Goal: Obtain resource: Download file/media

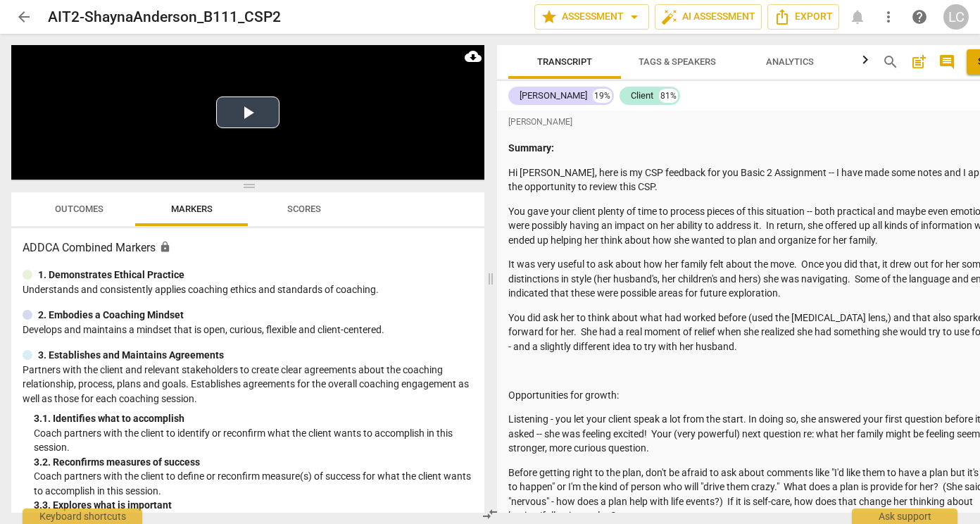
click at [269, 124] on button "Play Video" at bounding box center [247, 112] width 63 height 32
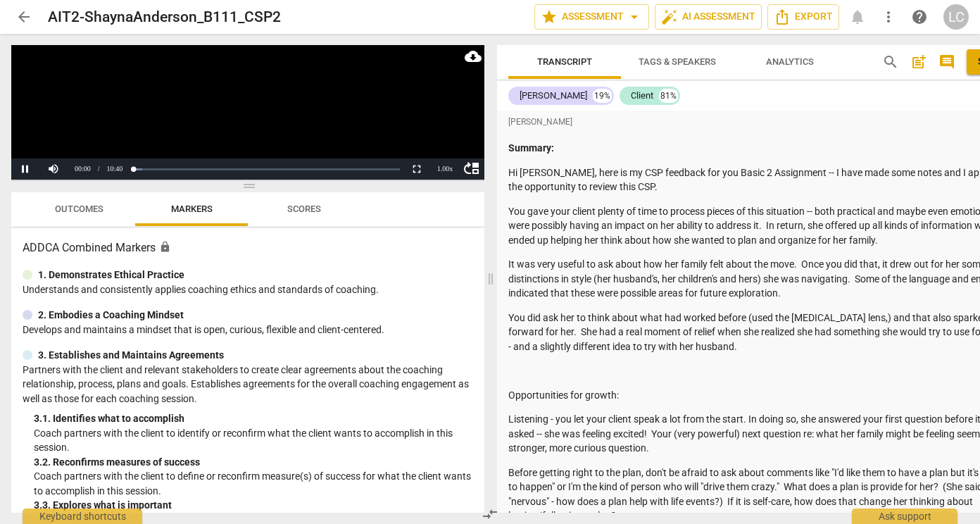
scroll to position [3686, 0]
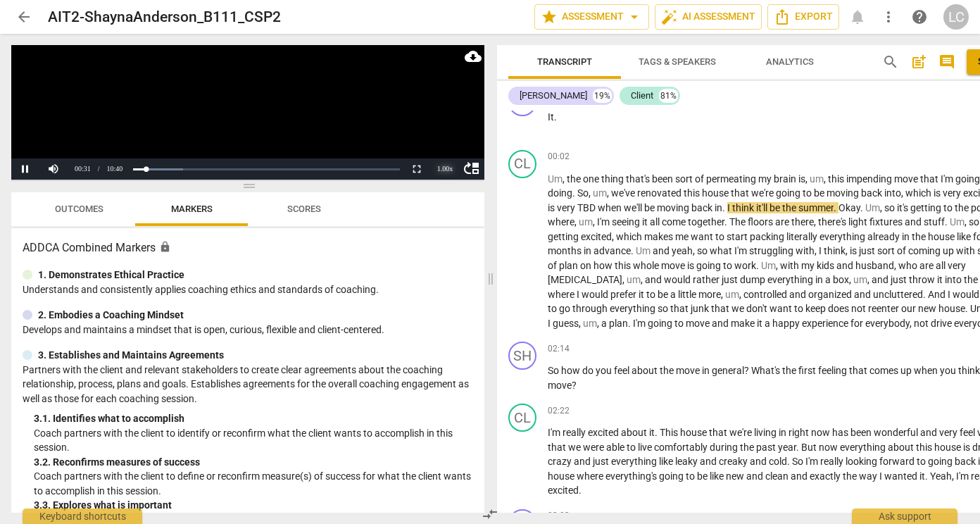
click at [452, 167] on div "1.00 x" at bounding box center [445, 168] width 28 height 21
click at [443, 120] on li "1.25x" at bounding box center [445, 120] width 28 height 15
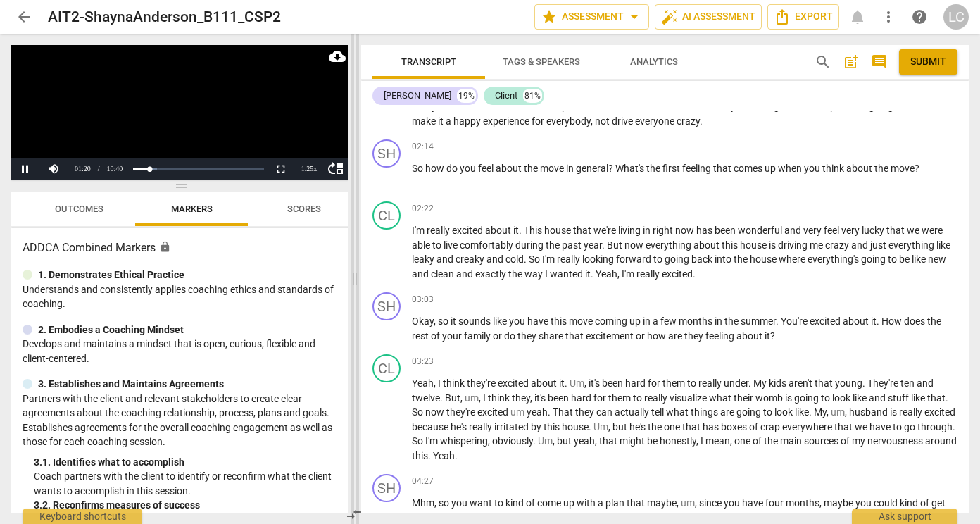
scroll to position [3542, 0]
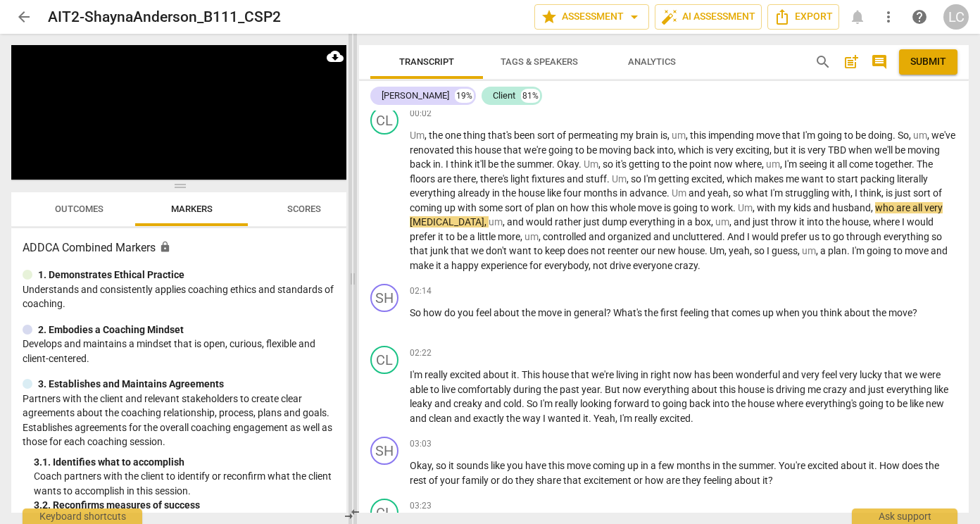
drag, startPoint x: 492, startPoint y: 271, endPoint x: 354, endPoint y: 257, distance: 138.6
click at [354, 257] on span at bounding box center [352, 279] width 8 height 490
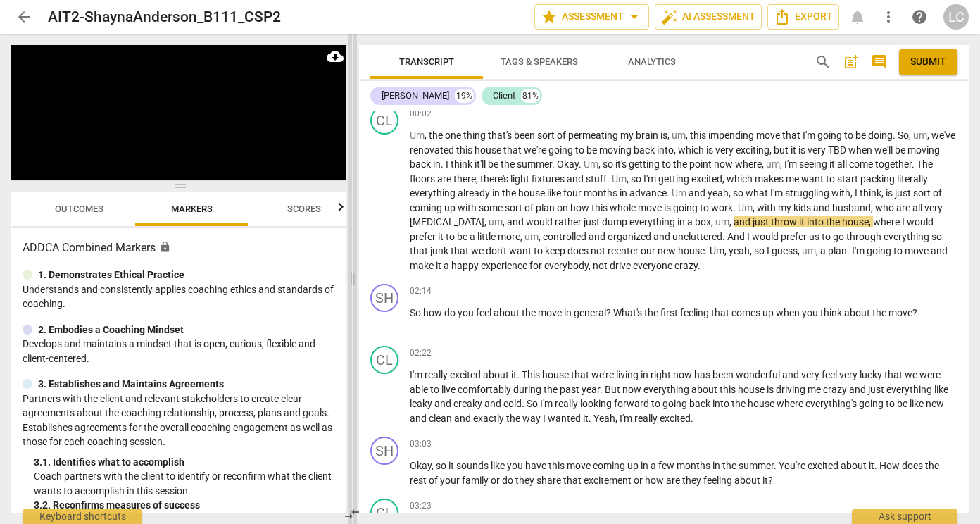
click at [779, 360] on div "02:22 + Add competency keyboard_arrow_right" at bounding box center [683, 353] width 547 height 14
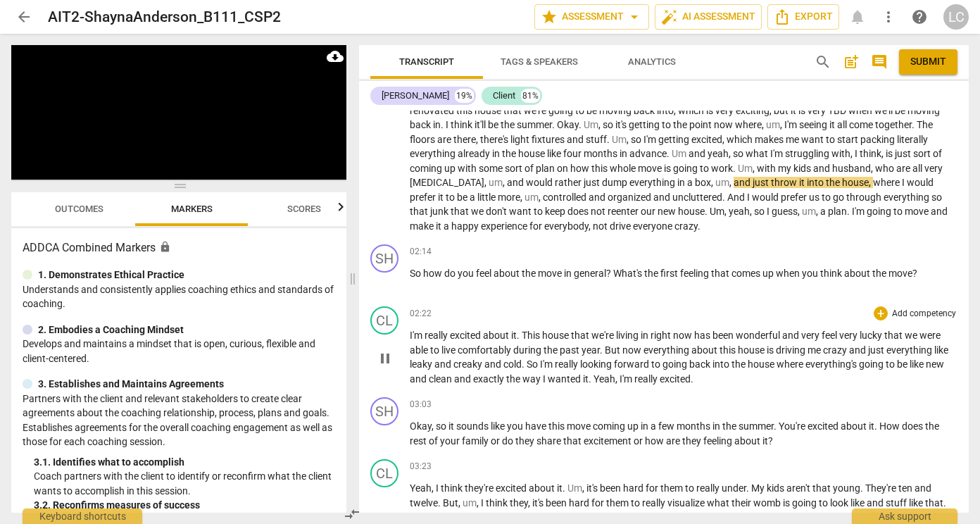
scroll to position [3616, 0]
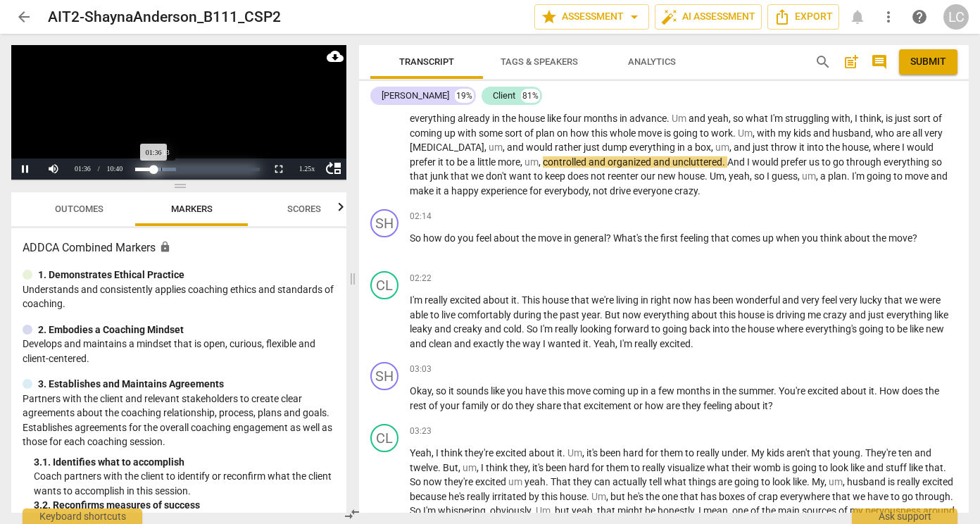
click at [161, 167] on div "Loaded : 0% Progress : 15.05%" at bounding box center [197, 169] width 125 height 4
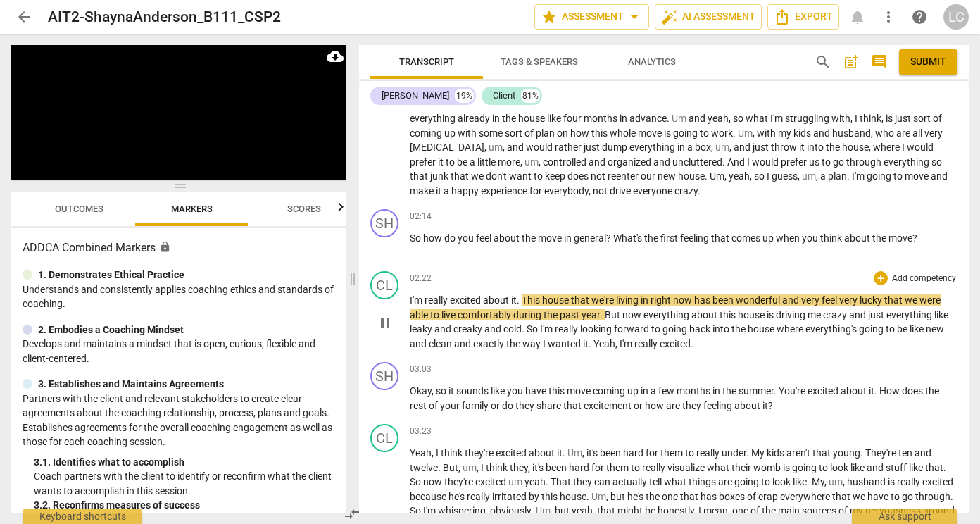
click at [803, 350] on p "I'm really excited about it . This house that we're living in right now has bee…" at bounding box center [683, 322] width 547 height 58
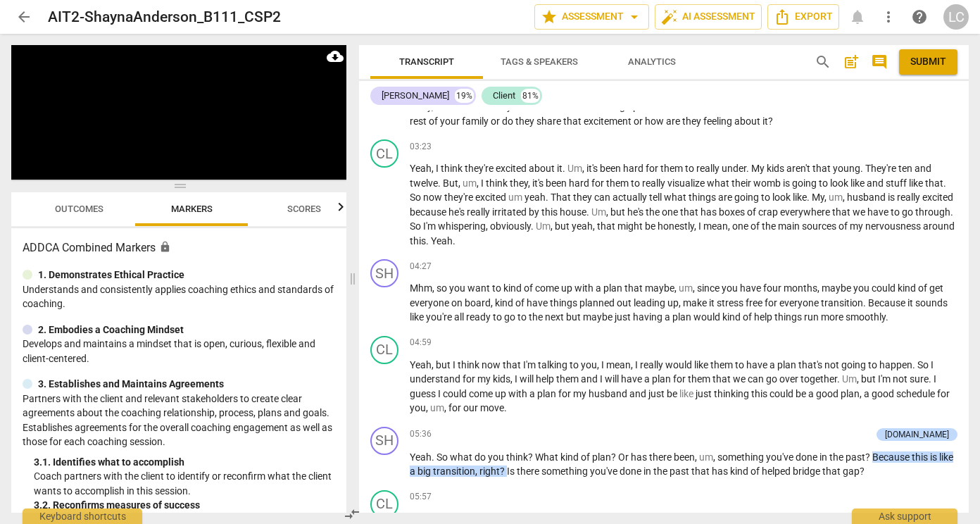
scroll to position [3907, 0]
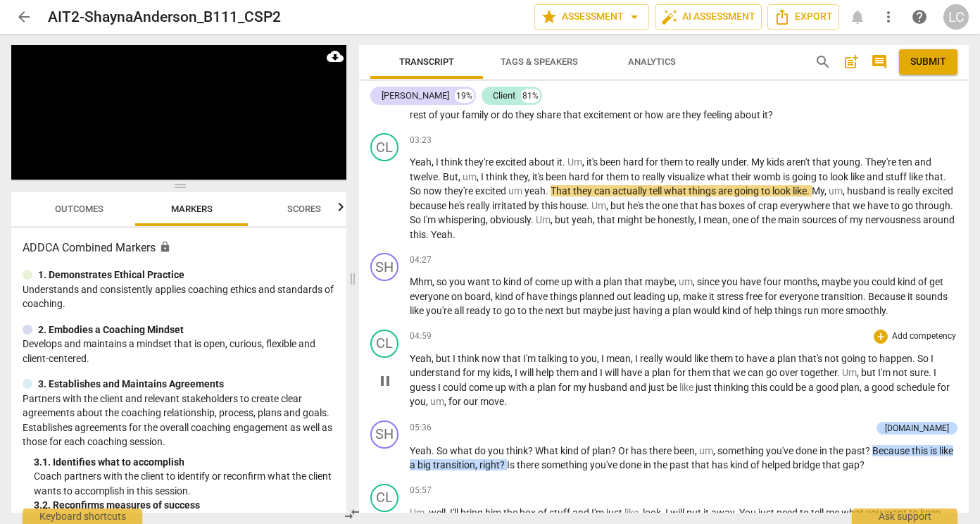
click at [738, 394] on p "Yeah , but I think now that I'm talking to you , I mean , I really would like t…" at bounding box center [683, 380] width 547 height 58
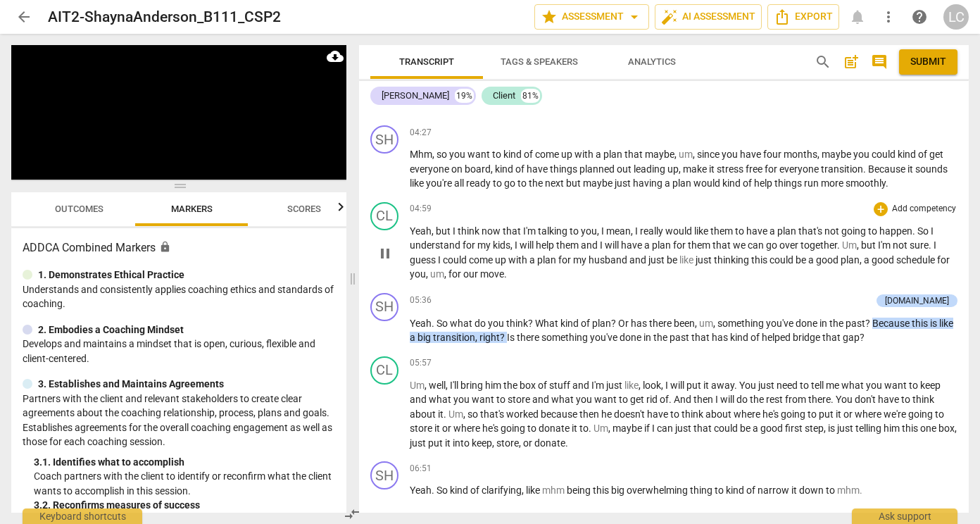
scroll to position [4038, 0]
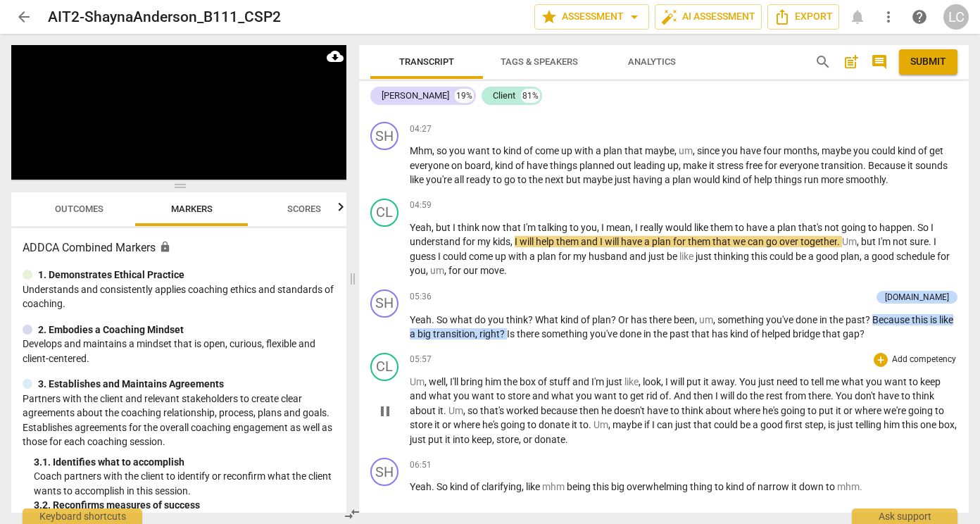
click at [685, 387] on span "will" at bounding box center [678, 381] width 16 height 11
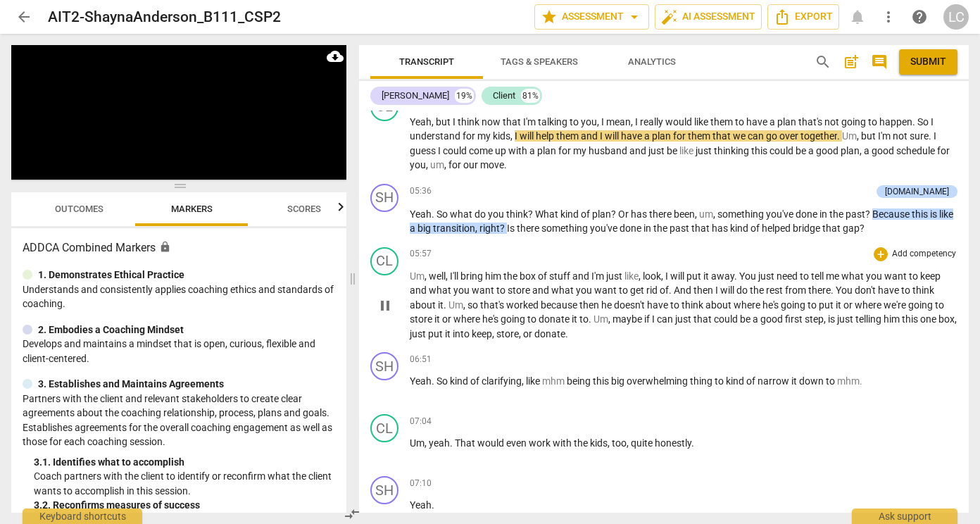
scroll to position [4168, 0]
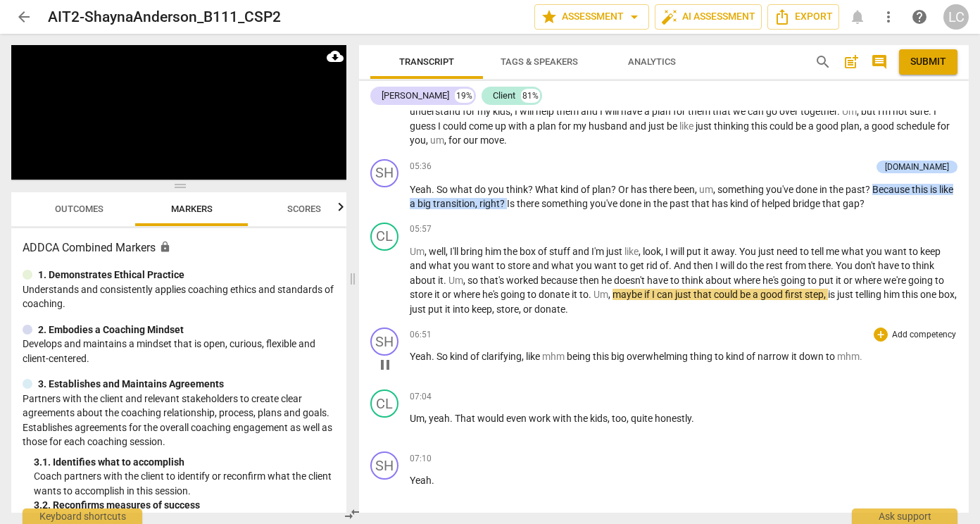
click at [798, 367] on div "SH play_arrow pause 06:51 + Add competency keyboard_arrow_right Yeah . So kind …" at bounding box center [663, 353] width 609 height 62
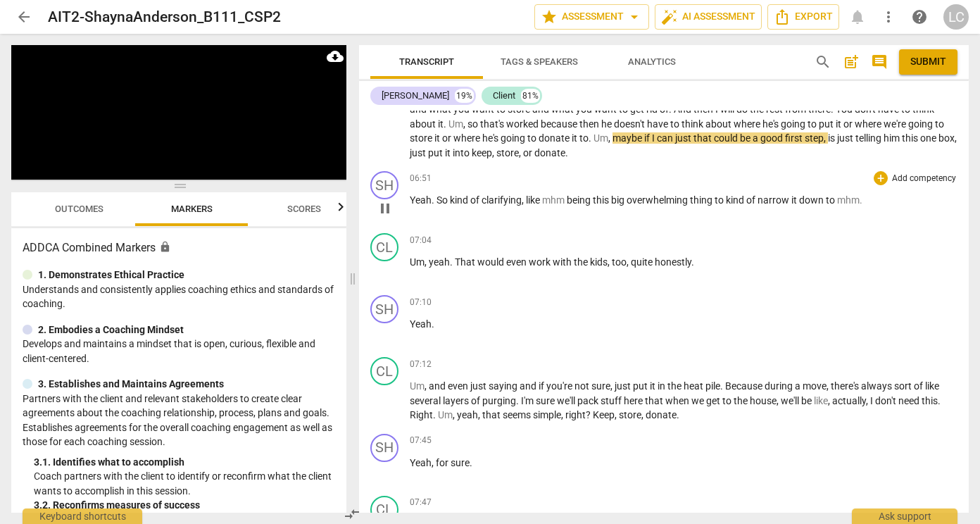
scroll to position [4366, 0]
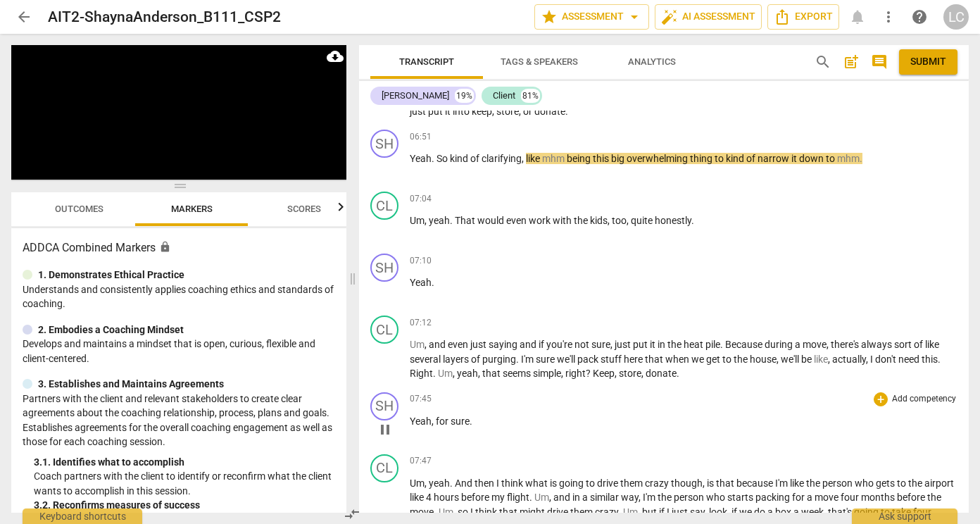
click at [758, 406] on div "07:45 + Add competency keyboard_arrow_right" at bounding box center [683, 399] width 547 height 14
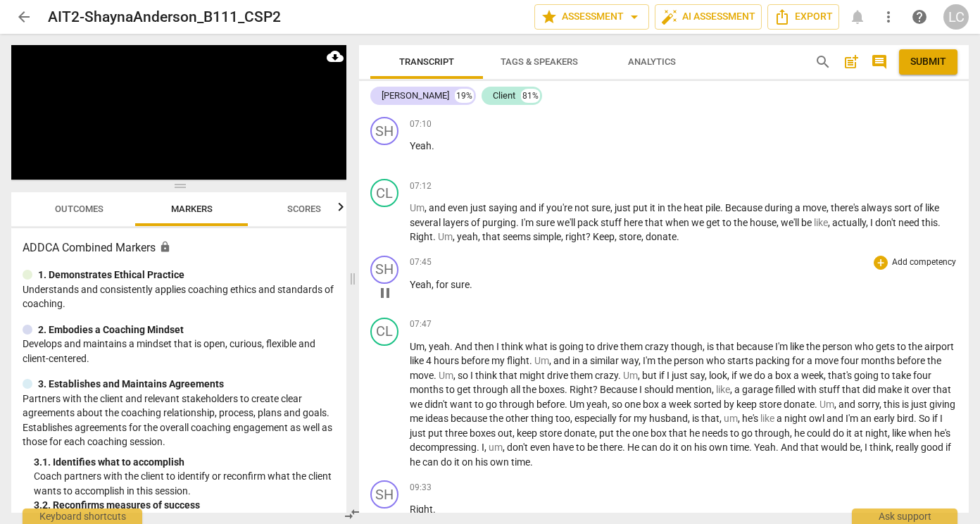
scroll to position [4507, 0]
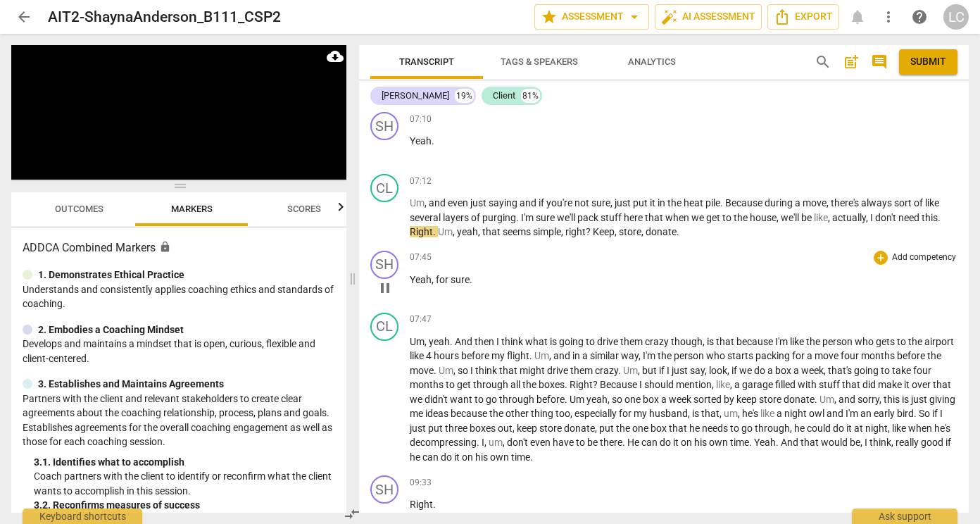
click at [743, 327] on div "07:47 + Add competency keyboard_arrow_right" at bounding box center [683, 319] width 547 height 14
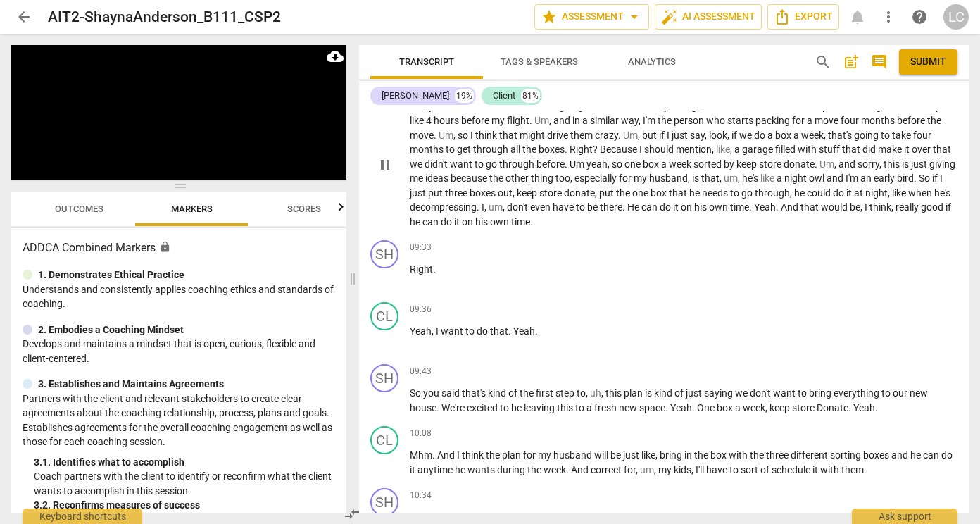
scroll to position [4742, 0]
click at [765, 338] on p "Yeah , I want to do that . Yeah ." at bounding box center [683, 331] width 547 height 15
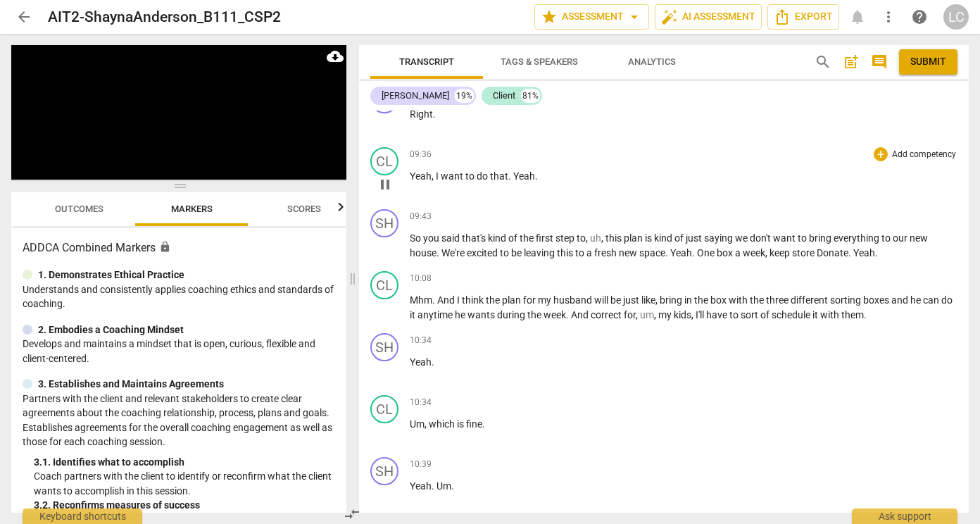
scroll to position [4897, 0]
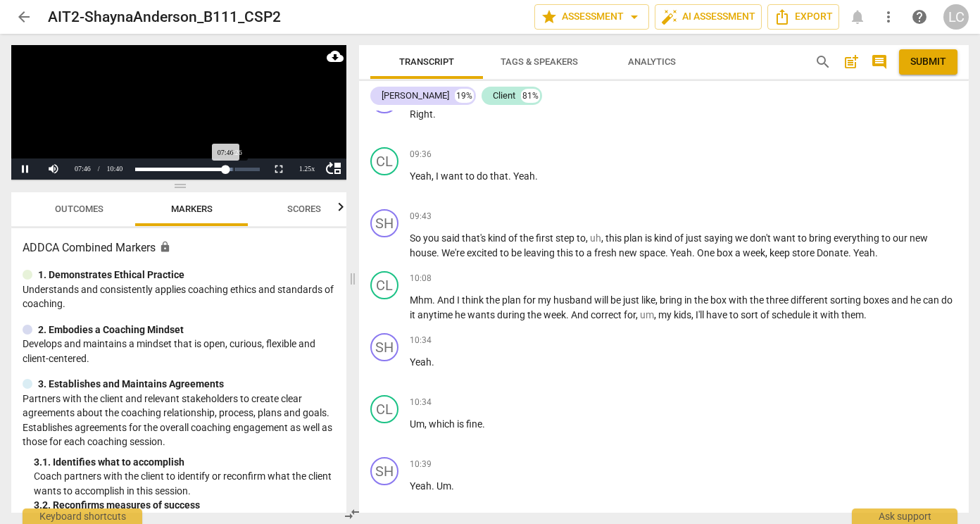
click at [234, 166] on div "Loaded : 0% Progress : 72.86%" at bounding box center [196, 168] width 135 height 21
click at [236, 169] on div "Loaded : 0% Progress : 80.79%" at bounding box center [197, 169] width 125 height 4
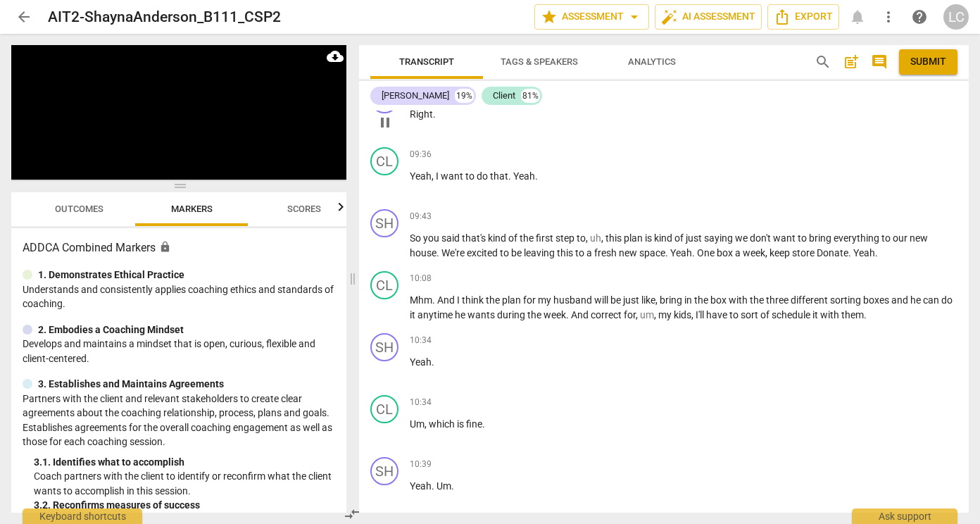
click at [726, 136] on div "09:33 + Add competency keyboard_arrow_right Right ." at bounding box center [683, 110] width 547 height 51
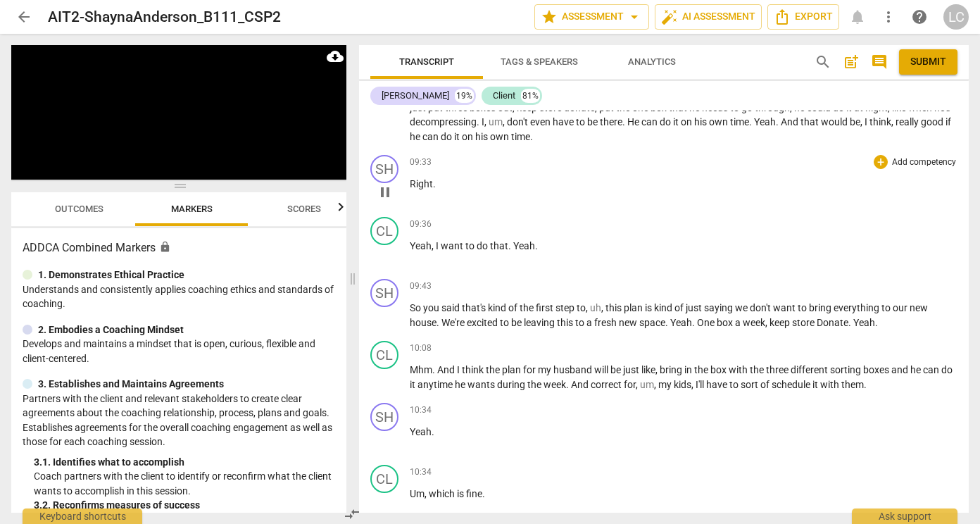
scroll to position [4829, 0]
click at [716, 327] on span "One" at bounding box center [707, 320] width 20 height 11
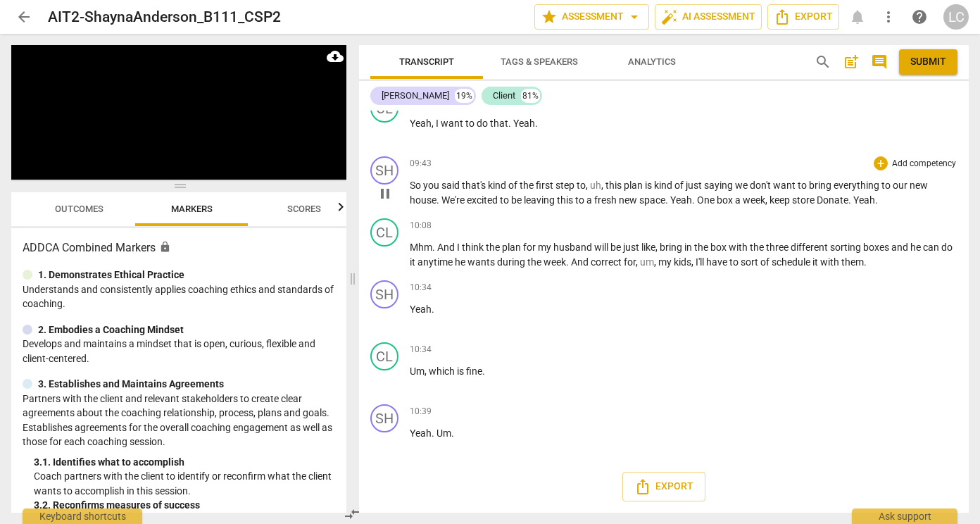
scroll to position [4960, 0]
click at [330, 267] on div "ADDCA Combined Markers lock 1. Demonstrates Ethical Practice Understands and co…" at bounding box center [178, 370] width 335 height 284
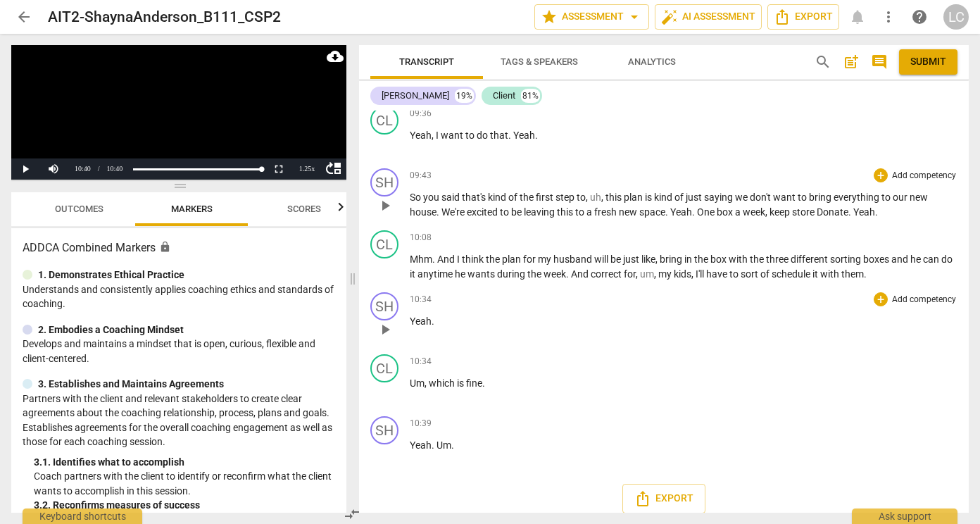
scroll to position [4982, 0]
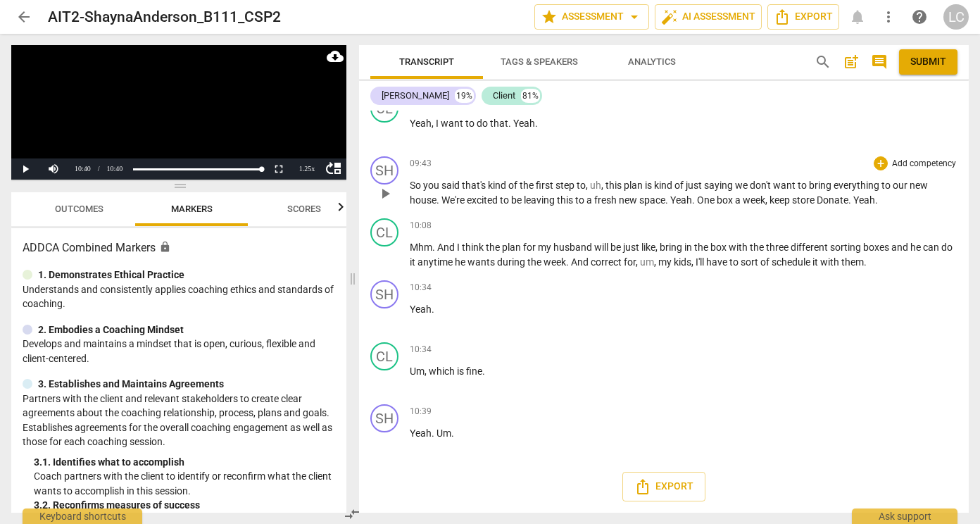
drag, startPoint x: 413, startPoint y: 223, endPoint x: 823, endPoint y: 498, distance: 493.0
click at [823, 498] on div "[PERSON_NAME] Summary: Hi [PERSON_NAME], here is my CSP feedback for you Basic …" at bounding box center [663, 311] width 609 height 402
click at [669, 495] on span "Export" at bounding box center [663, 486] width 59 height 17
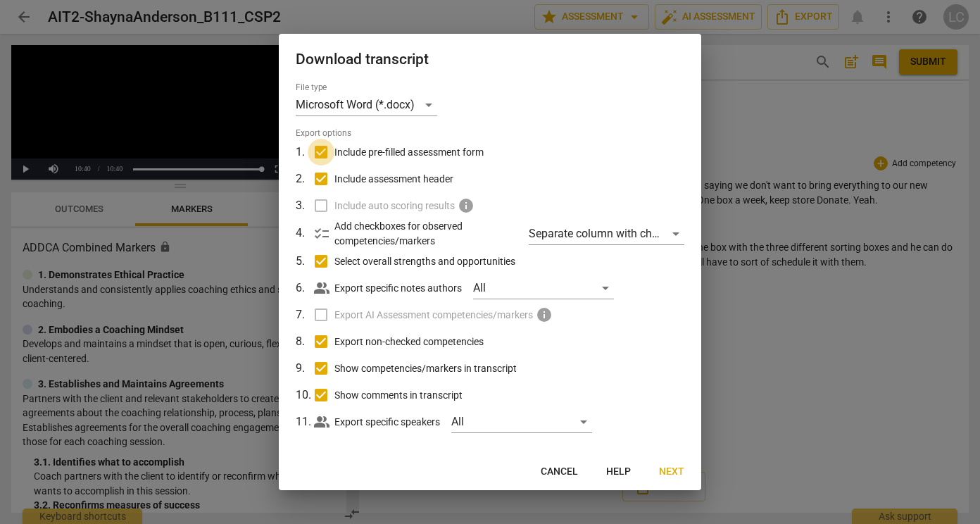
click at [325, 149] on input "Include pre-filled assessment form" at bounding box center [321, 152] width 27 height 27
checkbox input "false"
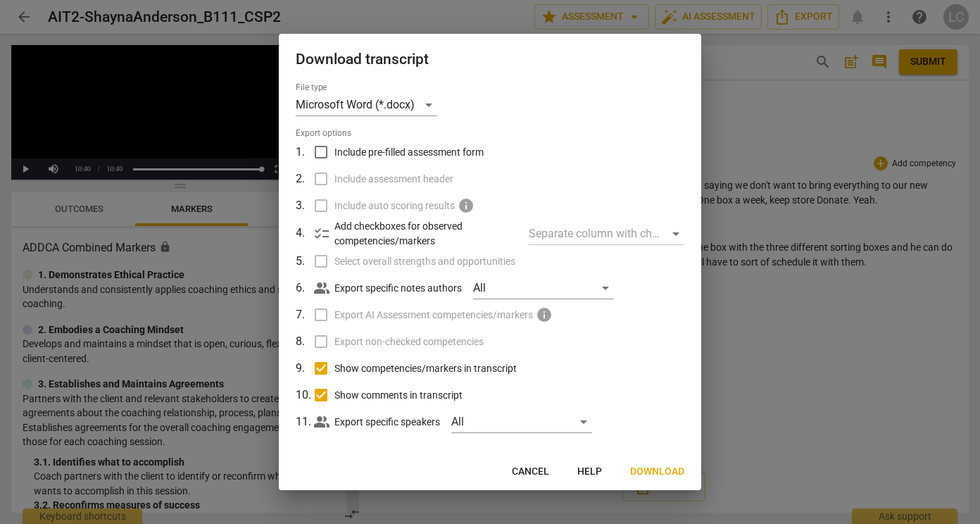
click at [321, 368] on input "Show competencies/markers in transcript" at bounding box center [321, 368] width 27 height 27
checkbox input "false"
click at [320, 395] on input "Show comments in transcript" at bounding box center [321, 394] width 27 height 27
checkbox input "false"
click at [662, 477] on span "Download" at bounding box center [657, 471] width 54 height 14
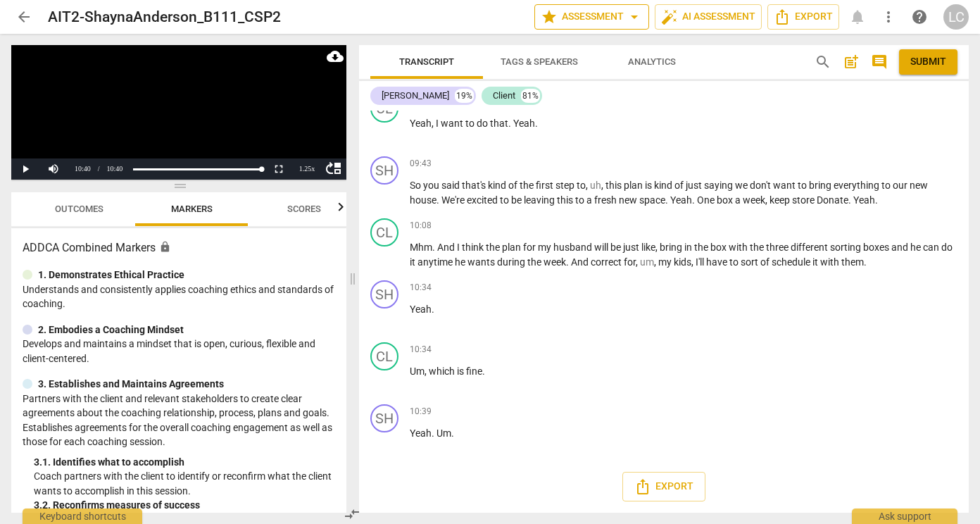
click at [633, 13] on span "arrow_drop_down" at bounding box center [634, 16] width 17 height 17
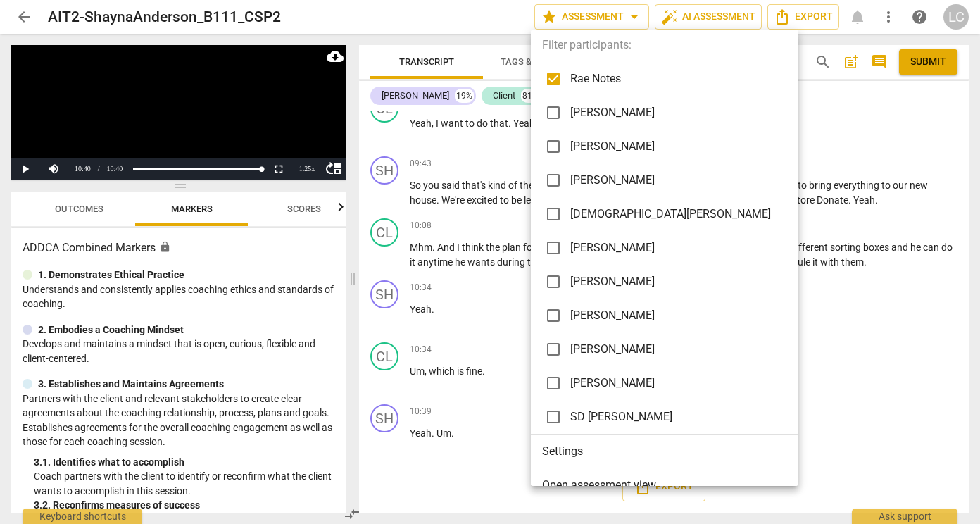
scroll to position [63, 0]
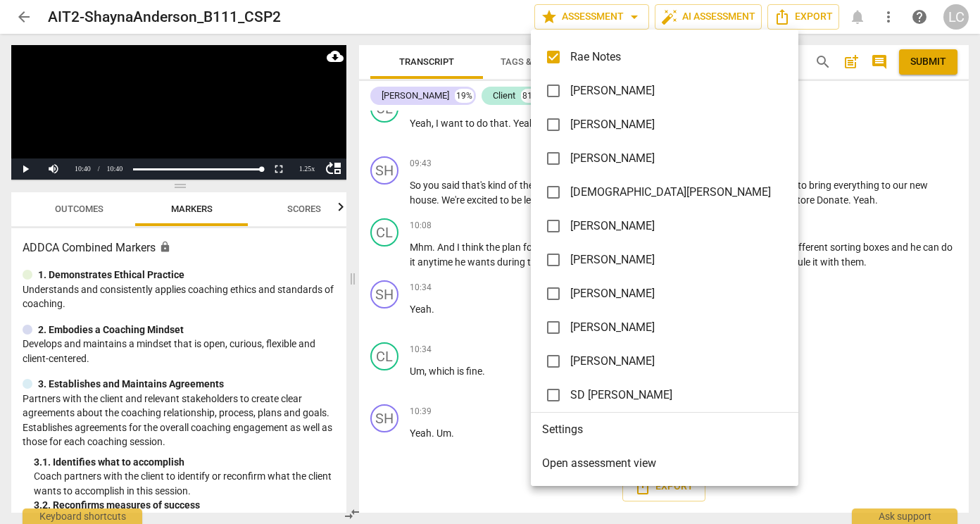
click at [873, 376] on div at bounding box center [490, 262] width 980 height 524
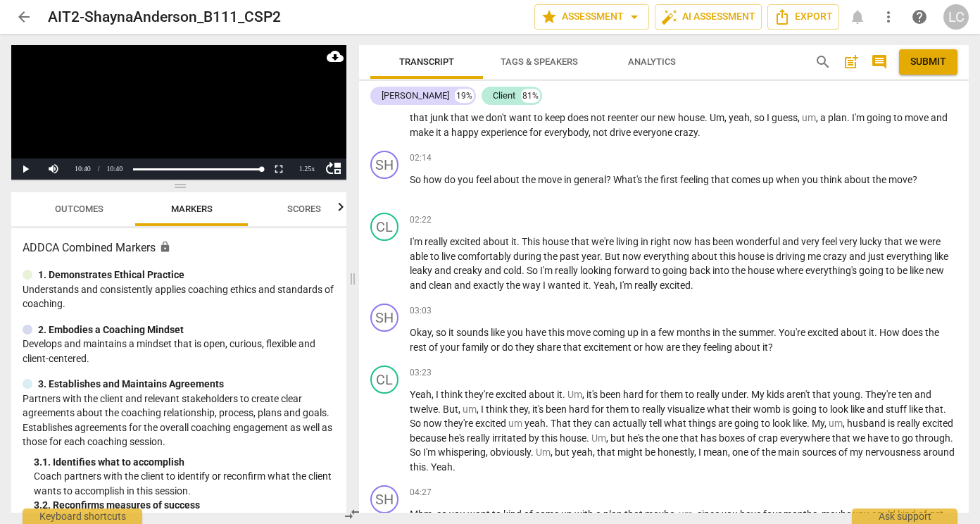
scroll to position [3685, 0]
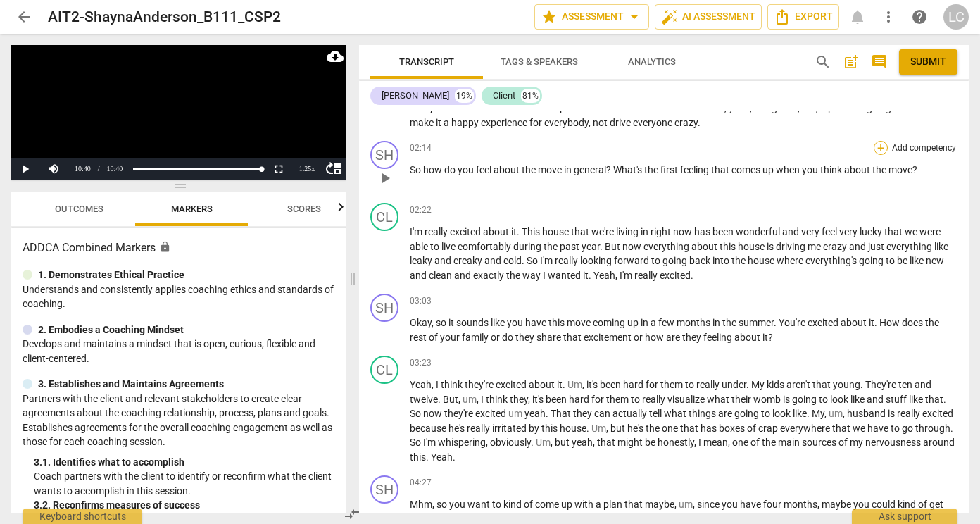
click at [875, 155] on div "+" at bounding box center [880, 148] width 14 height 14
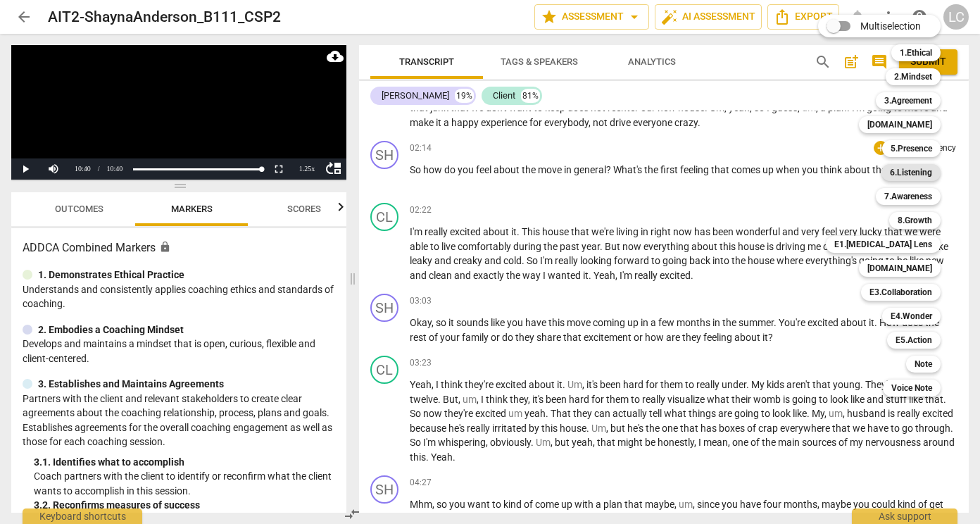
click at [915, 172] on b "6.Listening" at bounding box center [910, 172] width 42 height 17
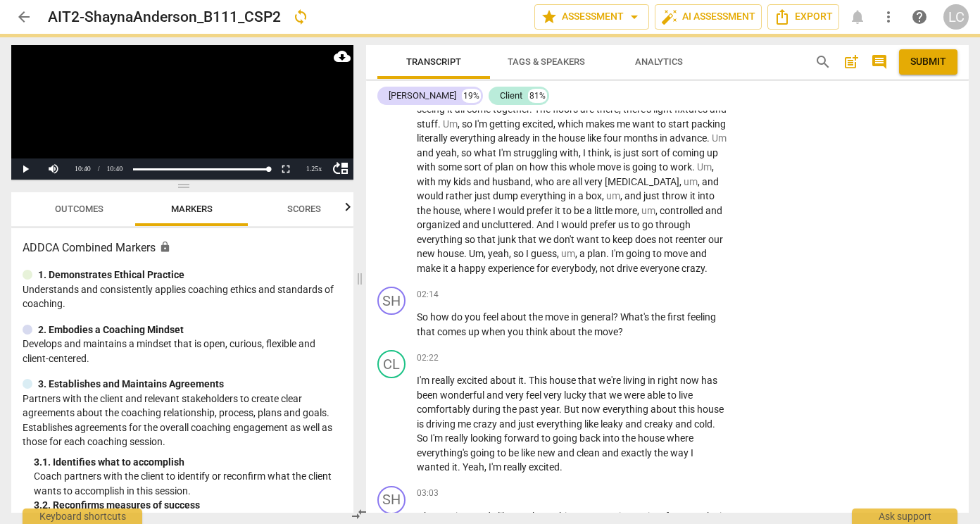
scroll to position [3757, 0]
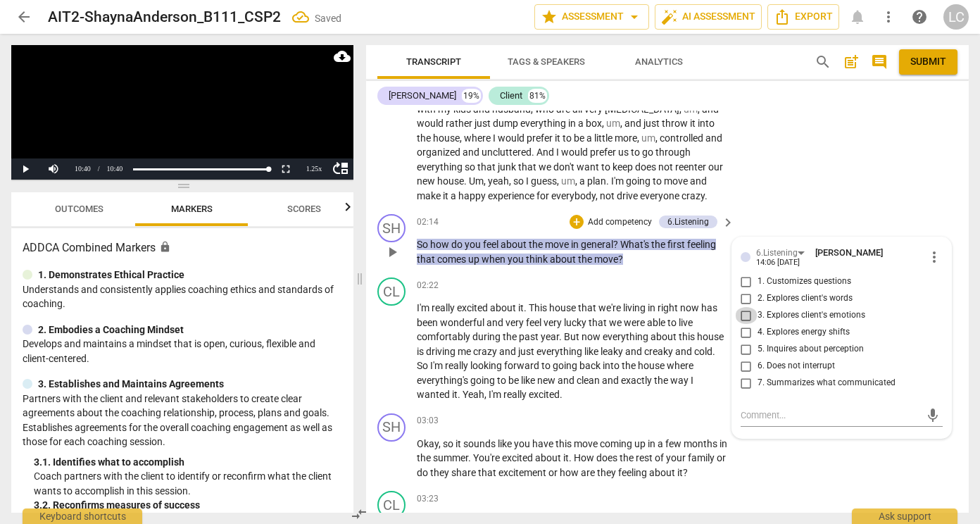
click at [746, 324] on input "3. Explores client's emotions" at bounding box center [746, 315] width 23 height 17
checkbox input "true"
click at [883, 203] on div "CL play_arrow pause 00:02 + Add competency keyboard_arrow_right Um , the one th…" at bounding box center [667, 69] width 602 height 280
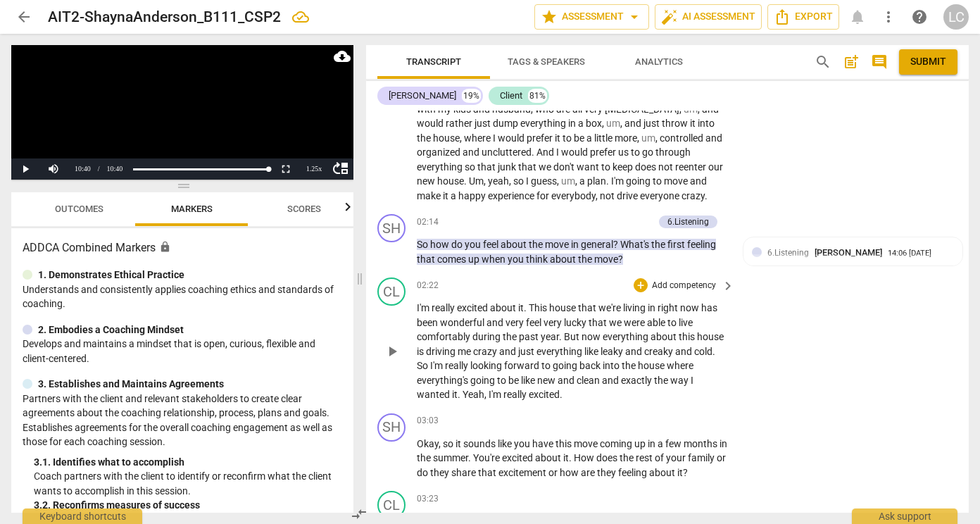
click at [782, 407] on div "CL play_arrow pause 02:22 + Add competency keyboard_arrow_right I'm really exci…" at bounding box center [667, 340] width 602 height 136
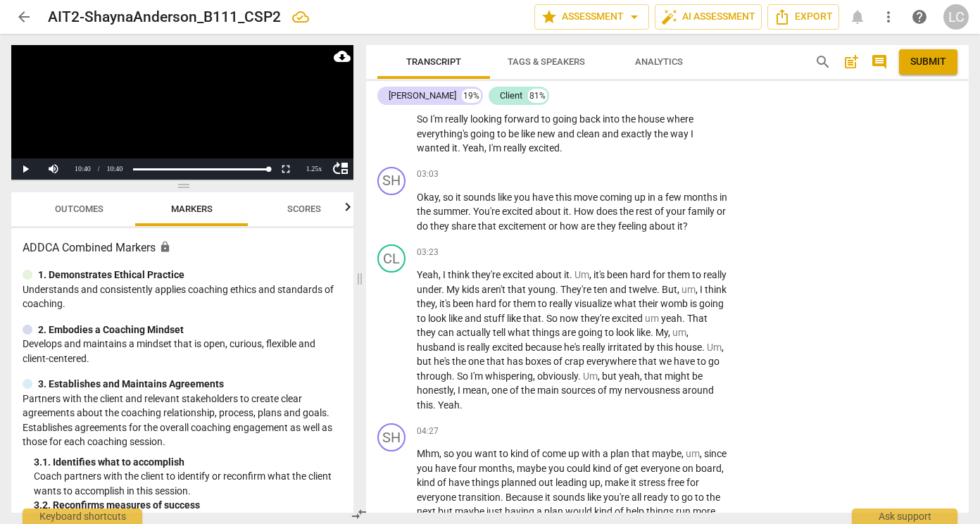
scroll to position [4007, 0]
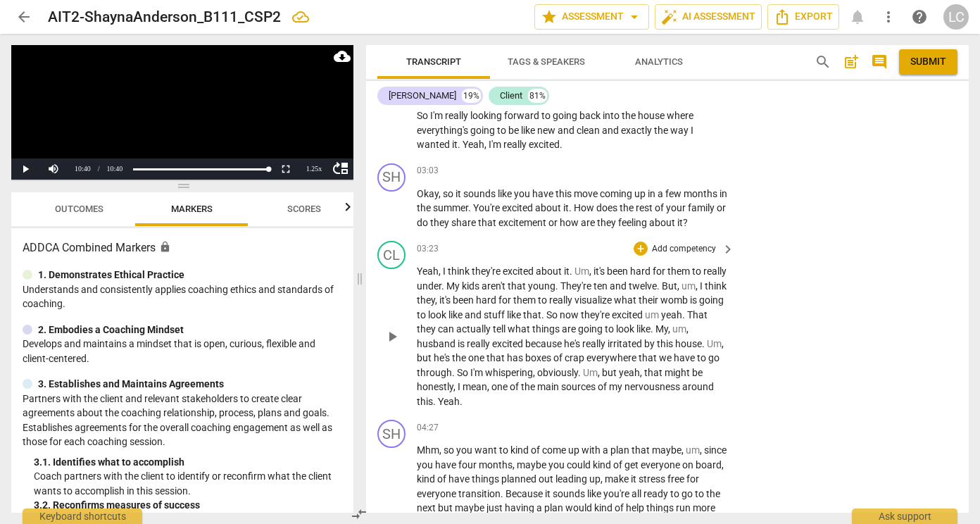
click at [709, 255] on p "Add competency" at bounding box center [683, 249] width 67 height 13
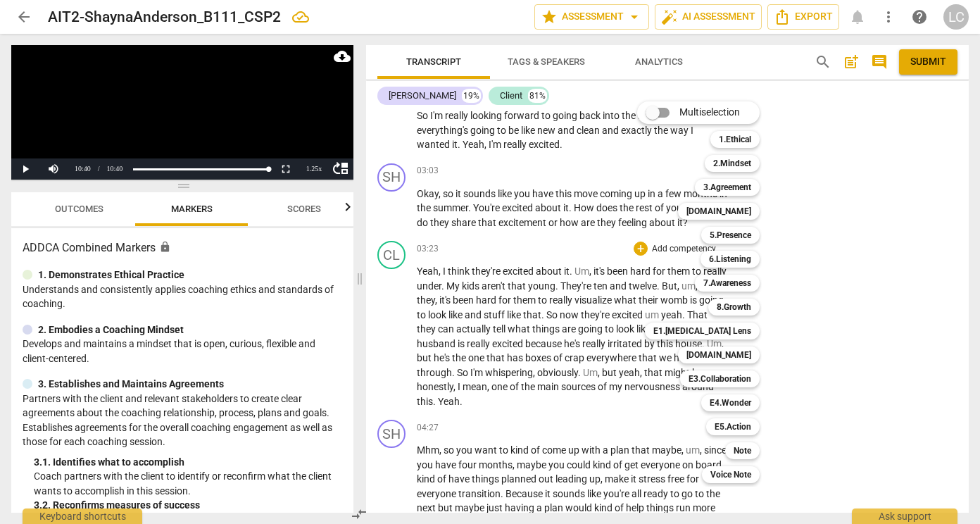
drag, startPoint x: 965, startPoint y: 388, endPoint x: 968, endPoint y: 354, distance: 33.9
click at [968, 354] on div at bounding box center [490, 262] width 980 height 524
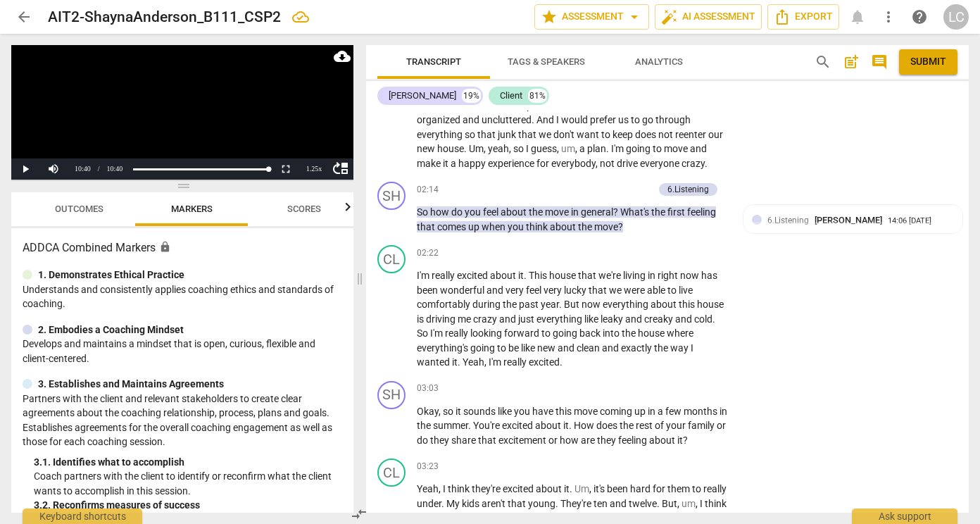
scroll to position [3784, 0]
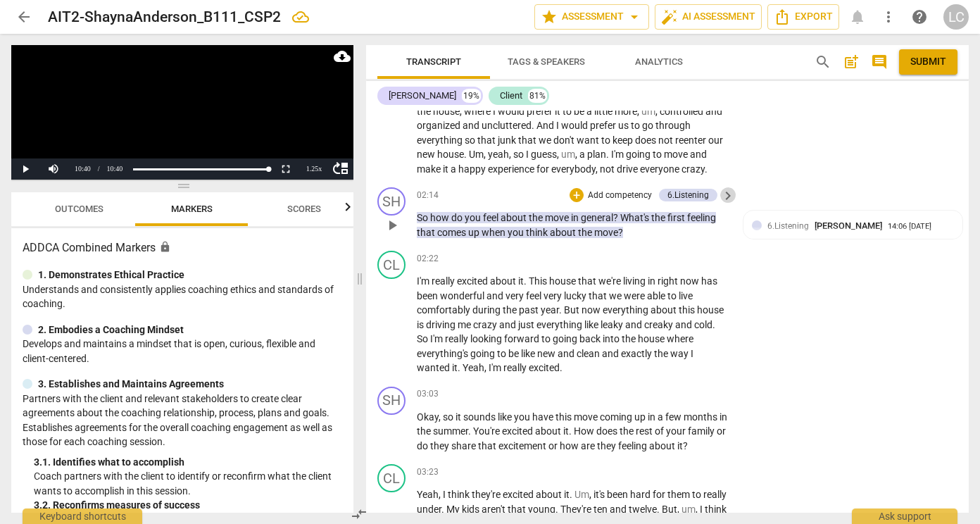
click at [723, 204] on span "keyboard_arrow_right" at bounding box center [727, 195] width 17 height 17
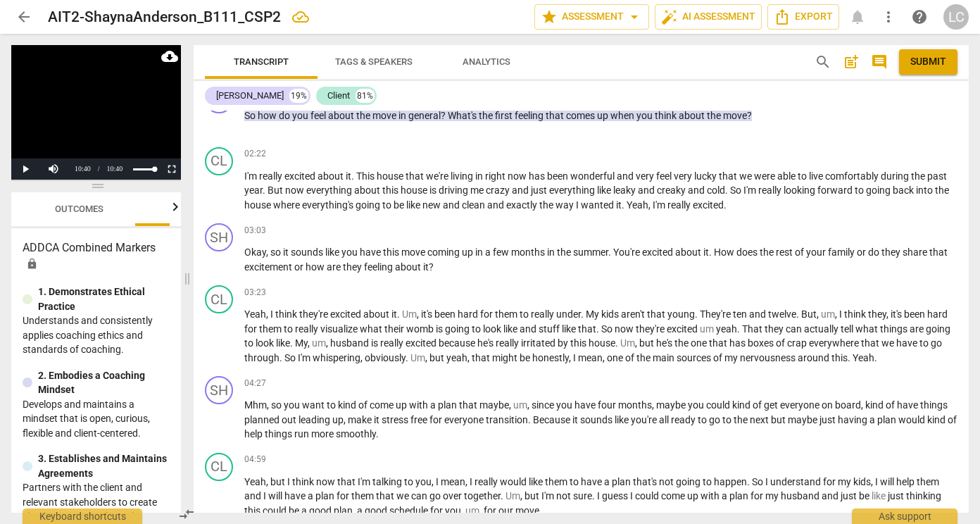
scroll to position [3308, 0]
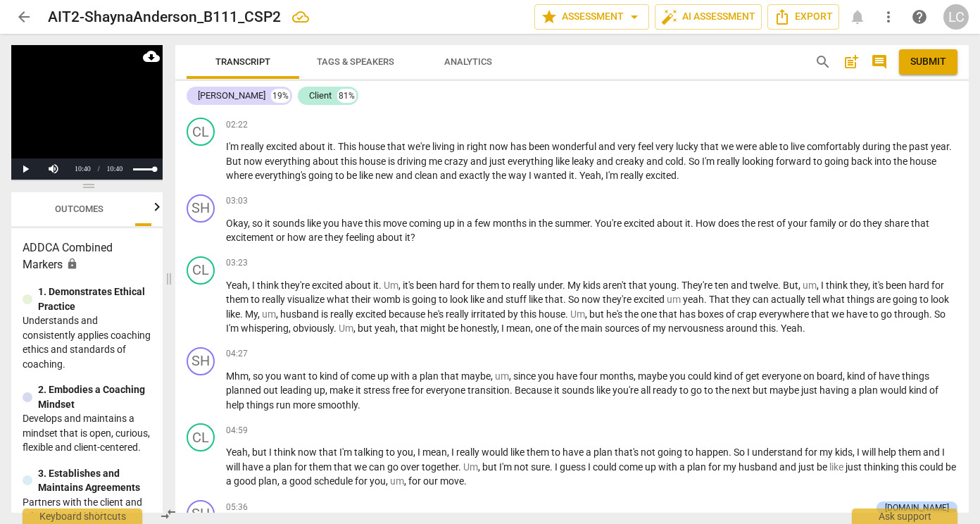
drag, startPoint x: 486, startPoint y: 282, endPoint x: 165, endPoint y: 205, distance: 330.8
click at [165, 205] on span at bounding box center [169, 279] width 8 height 490
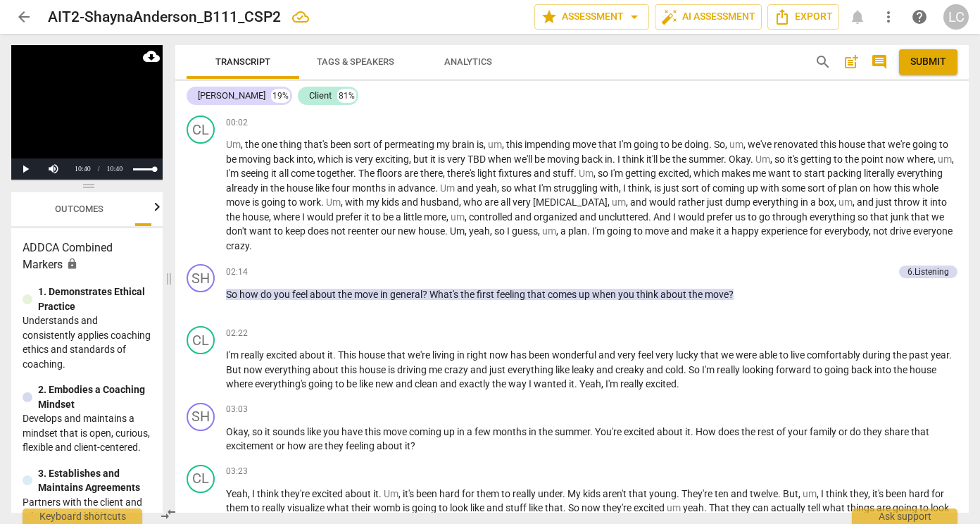
scroll to position [3129, 0]
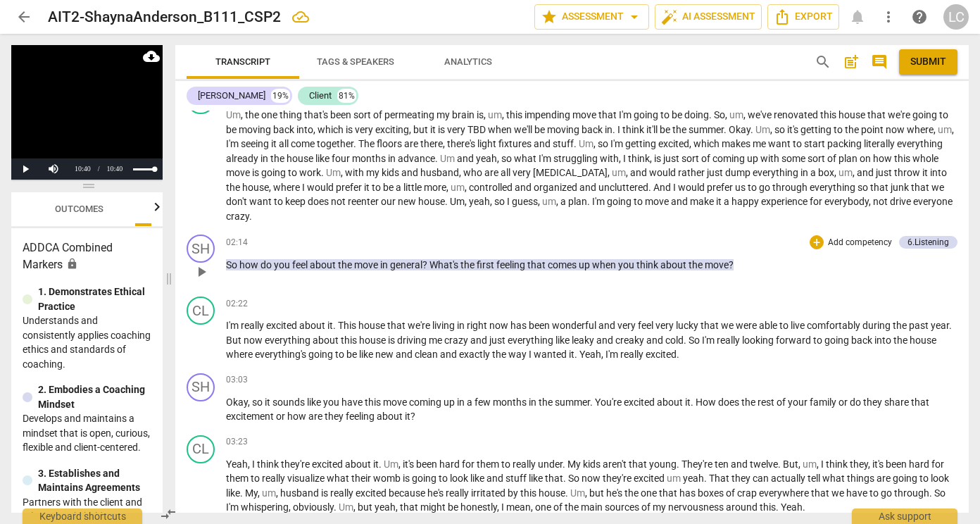
click at [834, 249] on p "Add competency" at bounding box center [859, 242] width 67 height 13
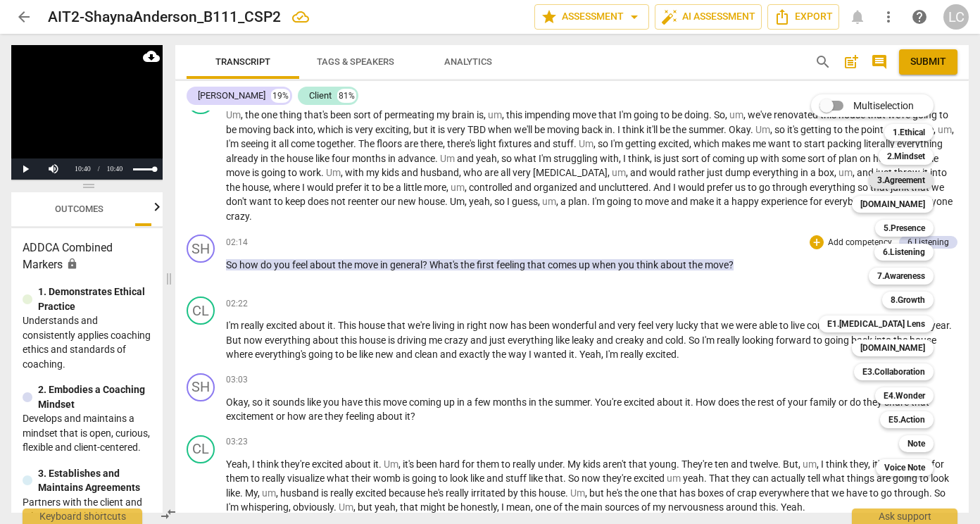
click at [908, 179] on b "3.Agreement" at bounding box center [901, 180] width 48 height 17
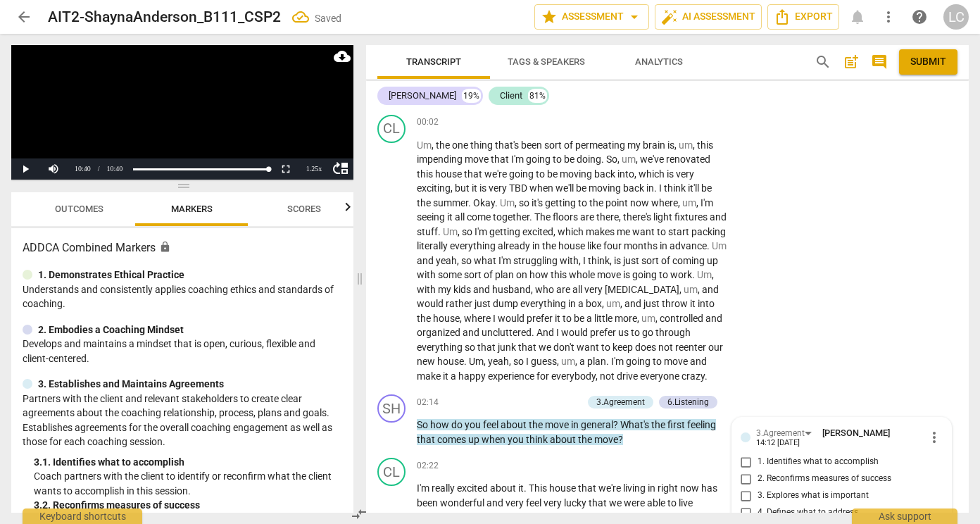
scroll to position [3839, 0]
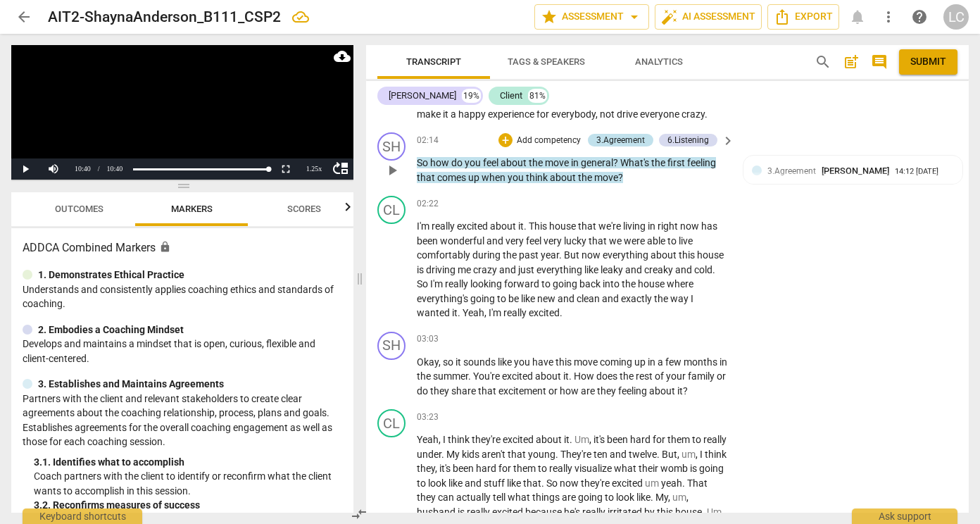
click at [637, 146] on div "3.Agreement" at bounding box center [620, 140] width 49 height 13
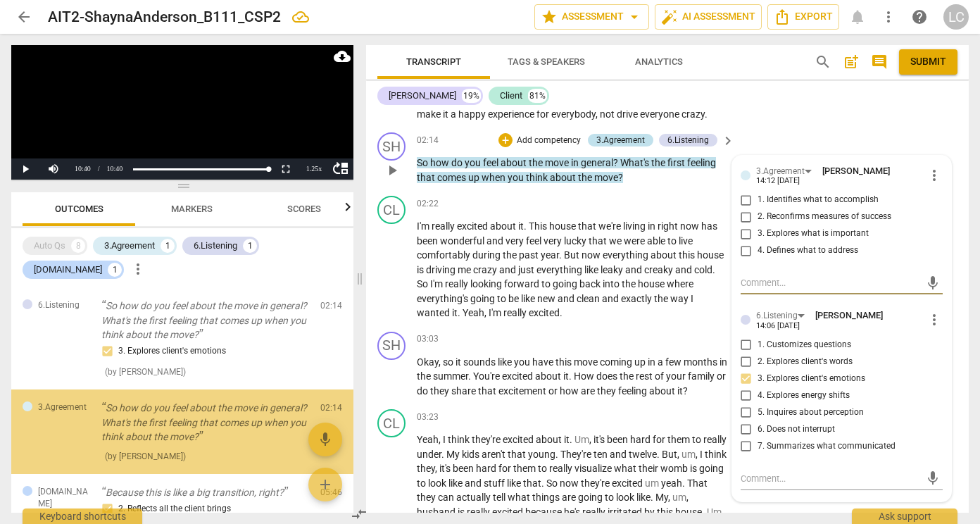
scroll to position [31, 0]
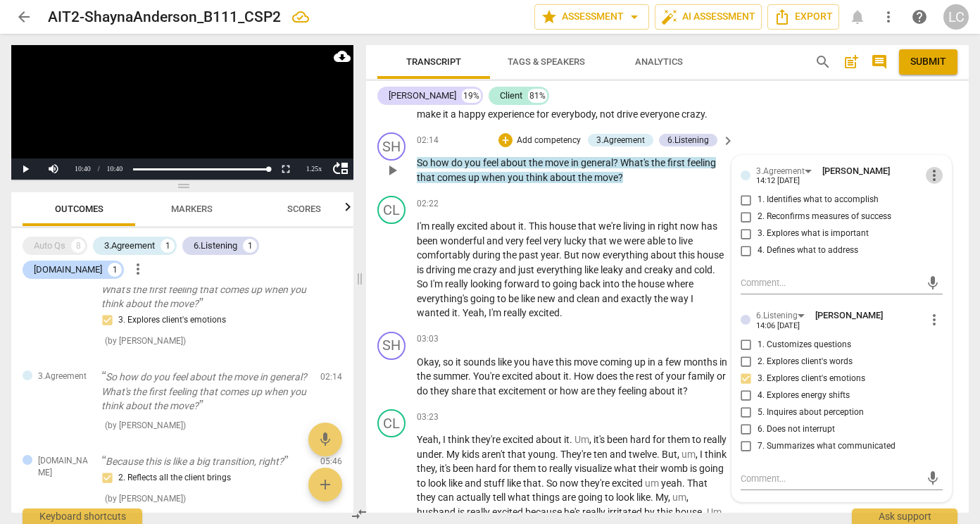
click at [932, 184] on span "more_vert" at bounding box center [933, 175] width 17 height 17
click at [942, 232] on li "Delete" at bounding box center [943, 230] width 49 height 27
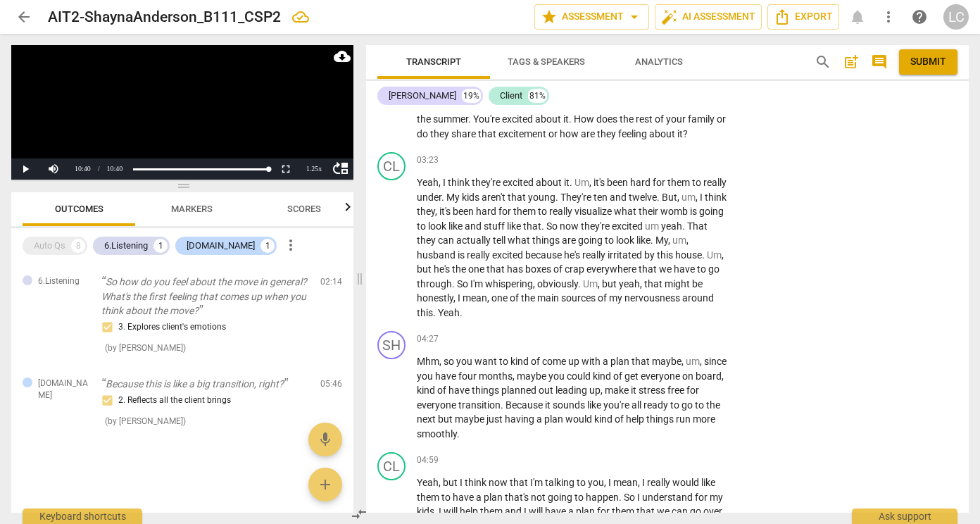
scroll to position [4097, 0]
click at [787, 236] on div "CL play_arrow pause 03:23 + Add competency keyboard_arrow_right Yeah , I think …" at bounding box center [667, 234] width 602 height 179
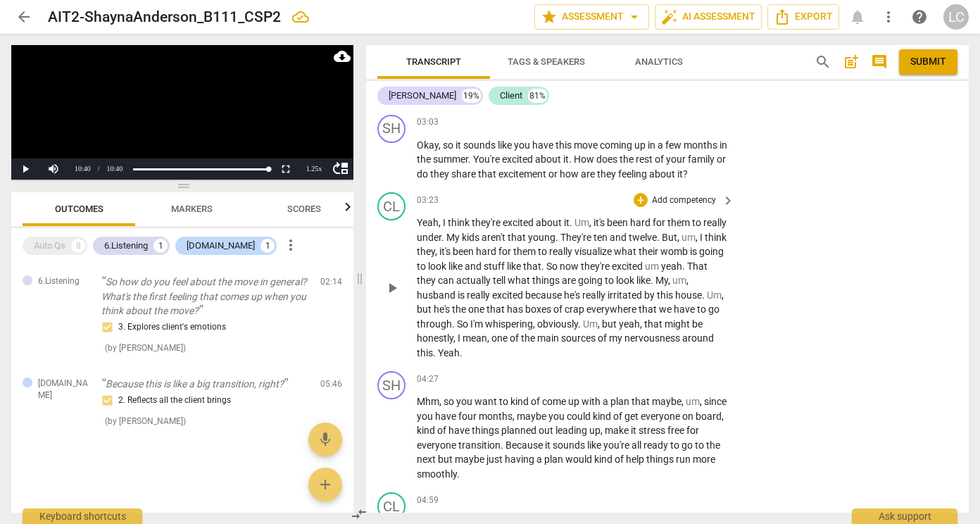
scroll to position [4053, 0]
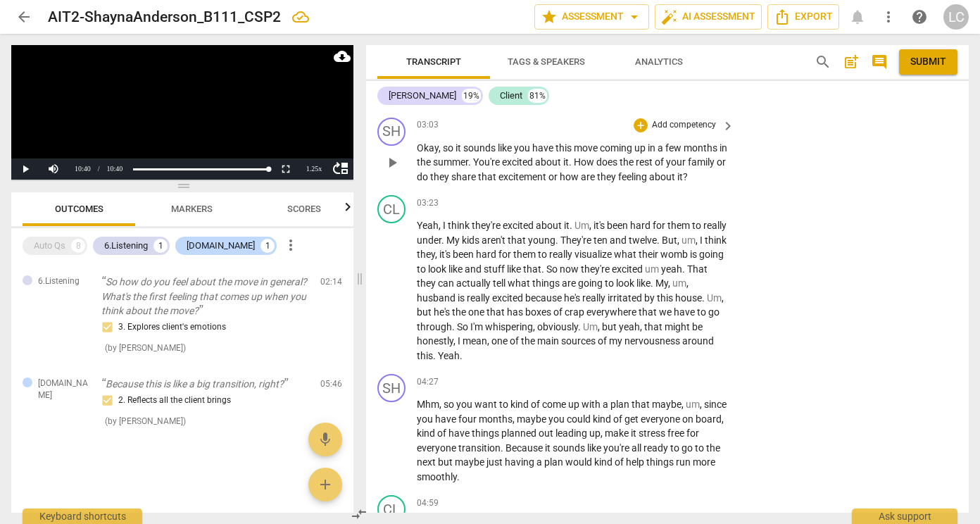
click at [677, 132] on p "Add competency" at bounding box center [683, 125] width 67 height 13
